Goal: Information Seeking & Learning: Learn about a topic

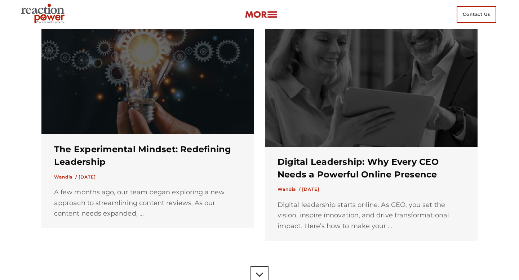
scroll to position [1103, 0]
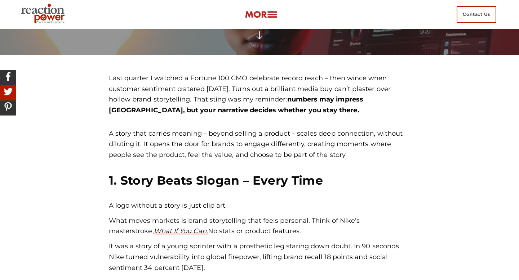
scroll to position [376, 0]
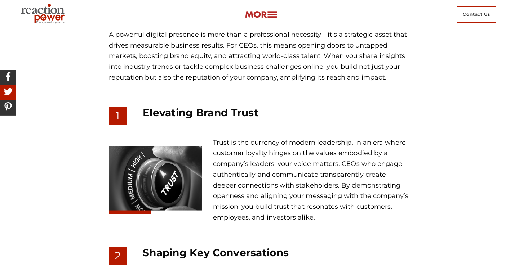
scroll to position [1319, 0]
